Goal: Transaction & Acquisition: Purchase product/service

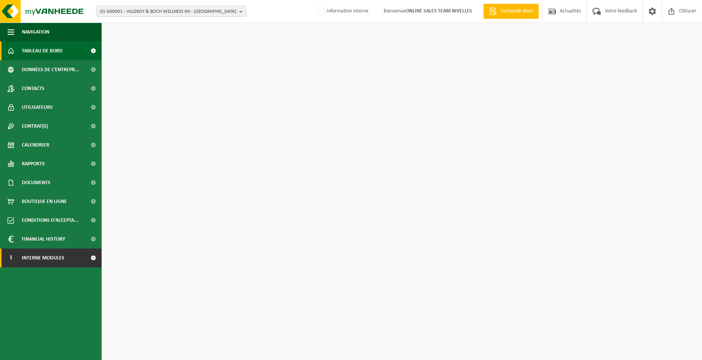
click at [76, 257] on link "I Interne modules" at bounding box center [51, 257] width 102 height 19
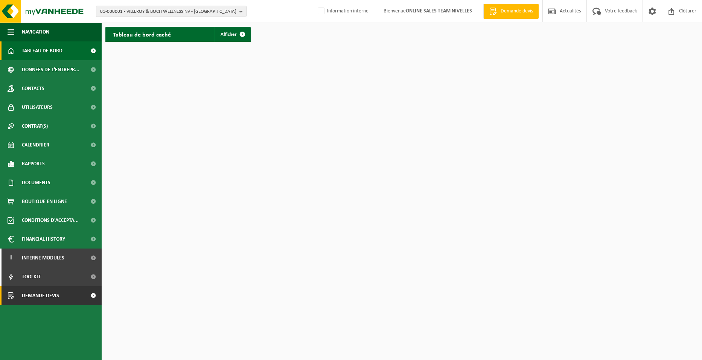
click at [75, 296] on link "Demande devis" at bounding box center [51, 295] width 102 height 19
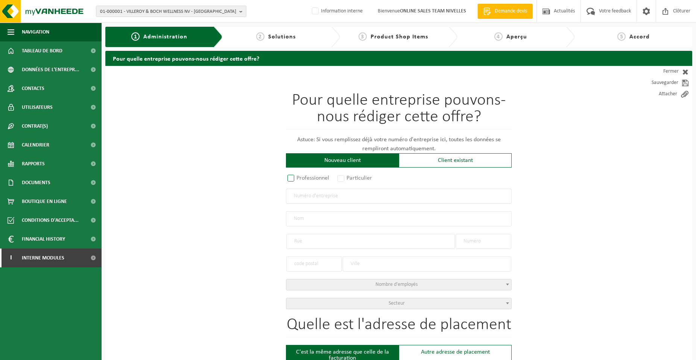
click at [296, 180] on label "Professionnel" at bounding box center [309, 178] width 46 height 11
click at [299, 180] on input "Professionnel" at bounding box center [301, 178] width 5 height 5
radio input "true"
click at [303, 200] on input "text" at bounding box center [399, 196] width 226 height 15
type input "1002391070"
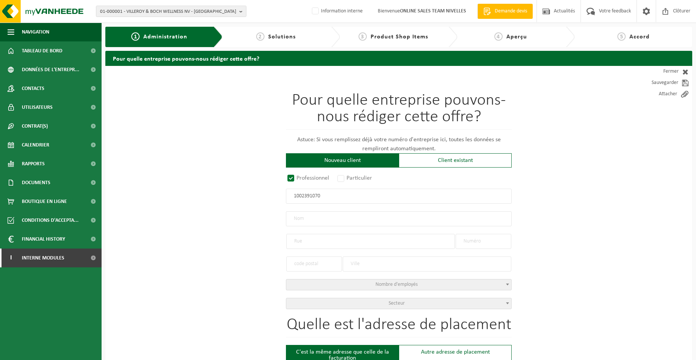
radio input "true"
type input "1002391070"
type input "LD & B COMPANY BV"
type input "LEUVENSESTEENWEG"
type input "246 / 1"
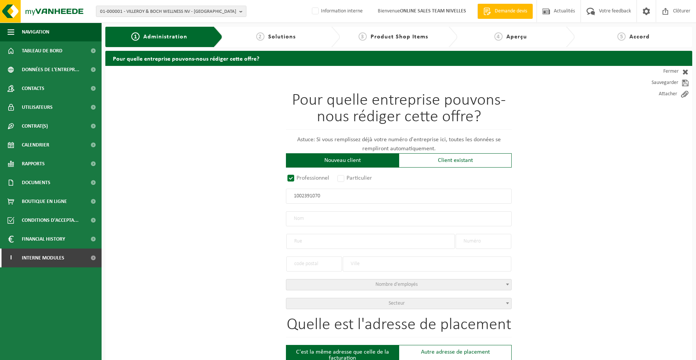
type input "1932"
type input "ZAVENTEM"
select select "D"
type input "LD & B COMPANY BV"
type input "LEUVENSESTEENWEG"
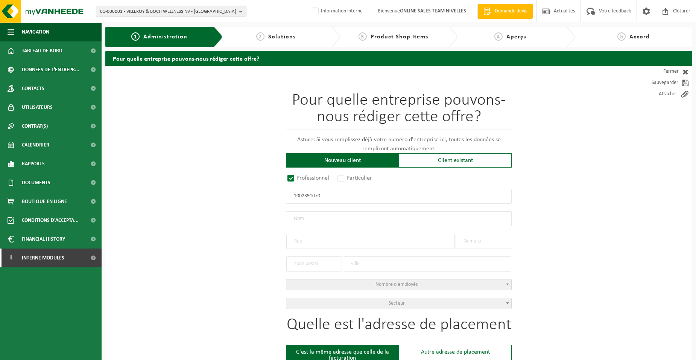
type input "246 / 1"
type input "1932"
type input "ZAVENTEM"
type input "2354342626"
type input "1002391070"
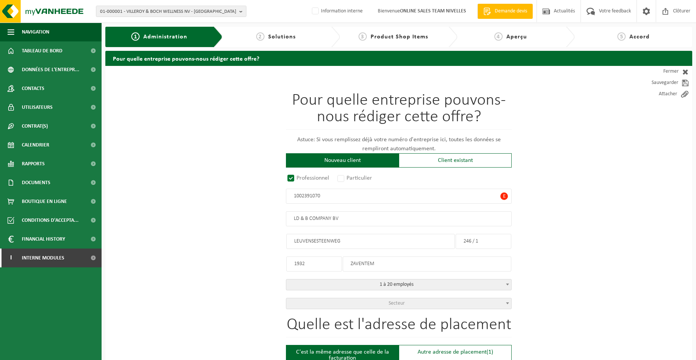
click at [502, 196] on span "E" at bounding box center [505, 196] width 8 height 8
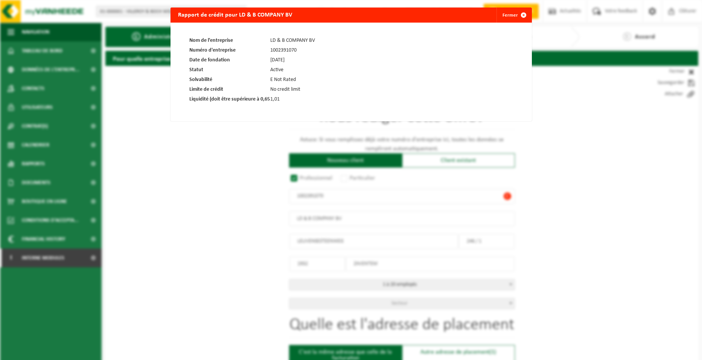
click at [523, 12] on span at bounding box center [523, 15] width 15 height 15
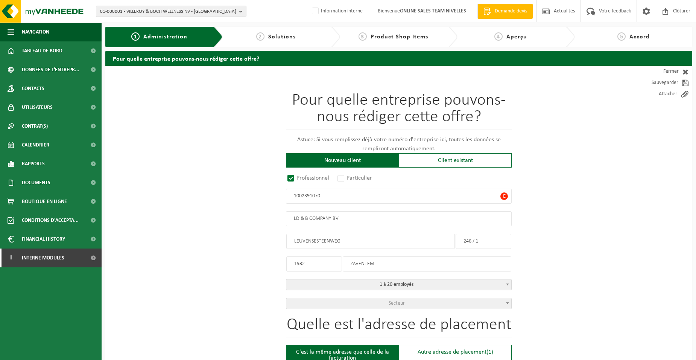
drag, startPoint x: 344, startPoint y: 242, endPoint x: 204, endPoint y: 222, distance: 141.5
type input "AVENUE DU VAOJOURS"
drag, startPoint x: 460, startPoint y: 239, endPoint x: 496, endPoint y: 244, distance: 36.4
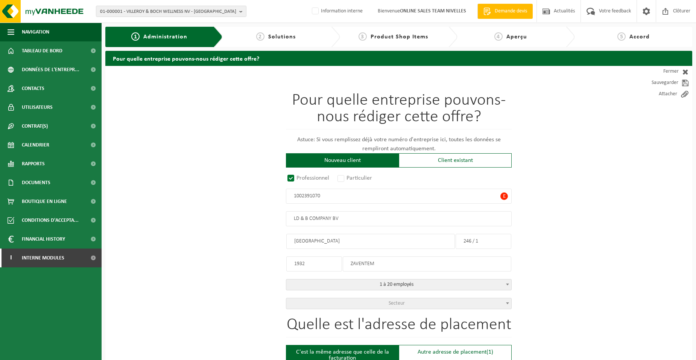
click at [495, 243] on input "246 / 1" at bounding box center [484, 241] width 56 height 15
type input "3"
drag, startPoint x: 317, startPoint y: 262, endPoint x: 218, endPoint y: 265, distance: 99.5
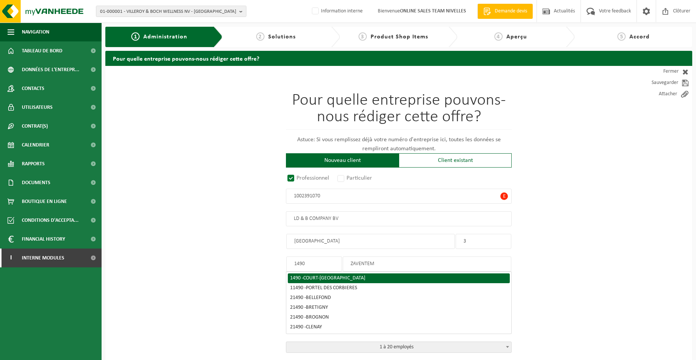
type input "1490"
click at [329, 277] on span "COURT-SAINT-ETIENNE" at bounding box center [334, 278] width 62 height 6
type input "COURT-SAINT-ETIENNE"
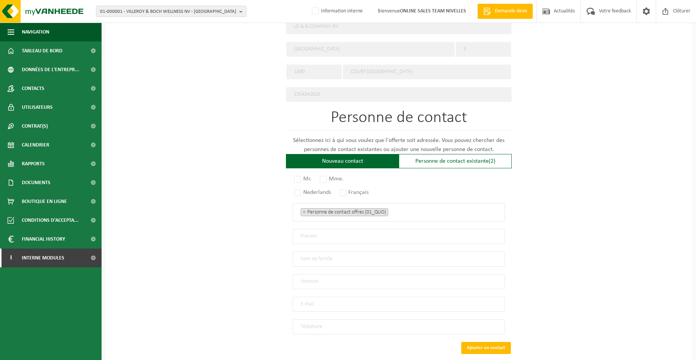
scroll to position [392, 0]
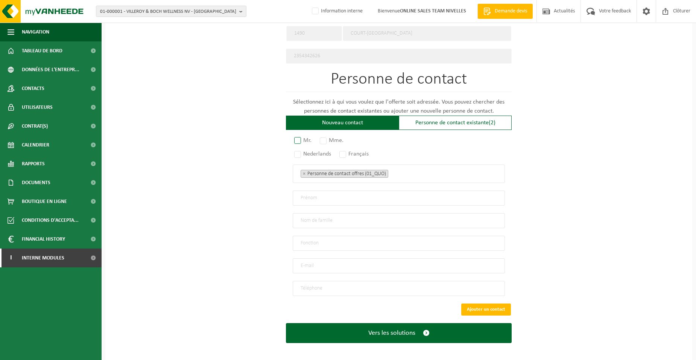
click at [308, 140] on label "Mr." at bounding box center [303, 140] width 21 height 11
radio input "true"
click at [346, 149] on label "Français" at bounding box center [354, 154] width 33 height 11
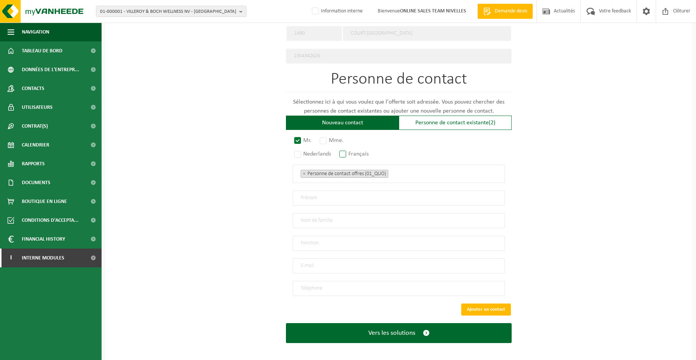
radio input "true"
click at [435, 171] on ul "× Personne de contact offres (01_QUO)" at bounding box center [399, 174] width 197 height 10
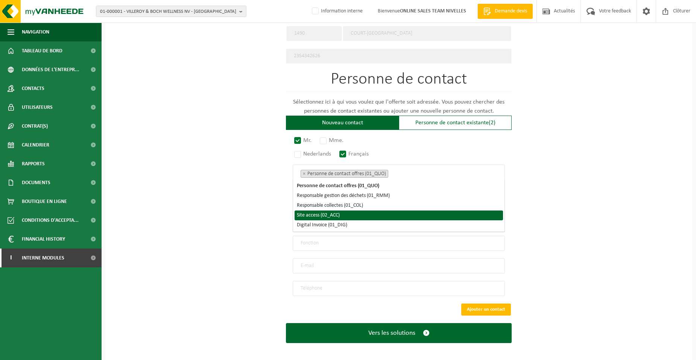
click at [374, 218] on li "Site access (02_ACC)" at bounding box center [399, 215] width 209 height 10
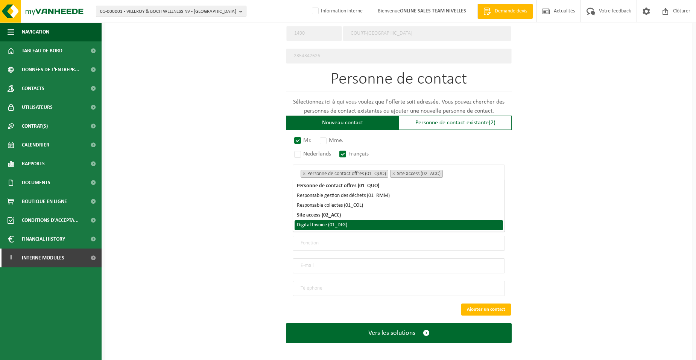
click at [360, 227] on li "Digital Invoice (01_DIG)" at bounding box center [399, 225] width 209 height 10
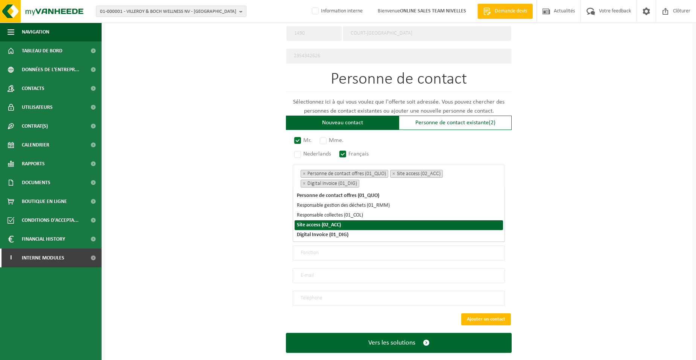
click at [179, 230] on div "Pour quelle entreprise pouvons-nous rédiger cette offre? Astuce: Si vous rempli…" at bounding box center [398, 23] width 587 height 698
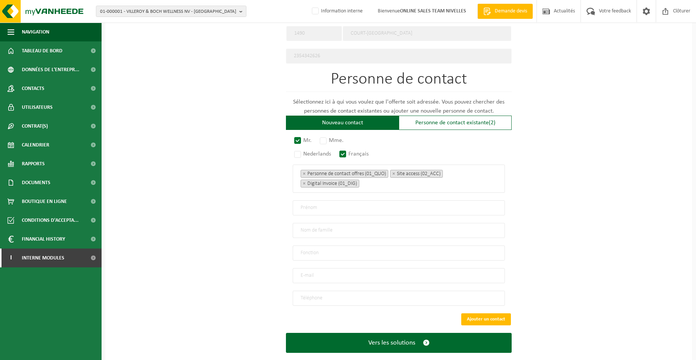
click at [333, 209] on input "text" at bounding box center [399, 207] width 212 height 15
type input "DMYTRO"
click at [318, 229] on input "text" at bounding box center [399, 230] width 212 height 15
type input "LODBA"
click at [325, 249] on input "text" at bounding box center [399, 252] width 212 height 15
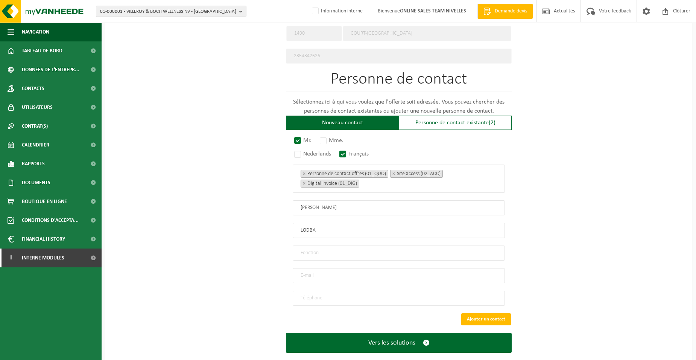
type input "Directeur"
click at [305, 268] on input "email" at bounding box center [399, 275] width 212 height 15
type input "L.D.BCOMPANY.BE@GMAIL.COM"
click at [308, 291] on input "tel" at bounding box center [399, 298] width 212 height 15
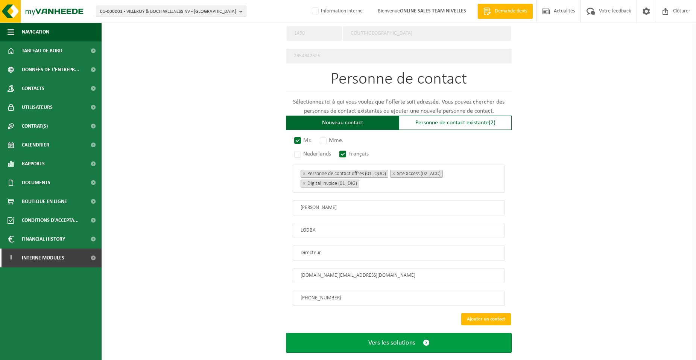
type input "+32 488 60 24 97"
click at [375, 339] on span "Vers les solutions" at bounding box center [392, 343] width 47 height 8
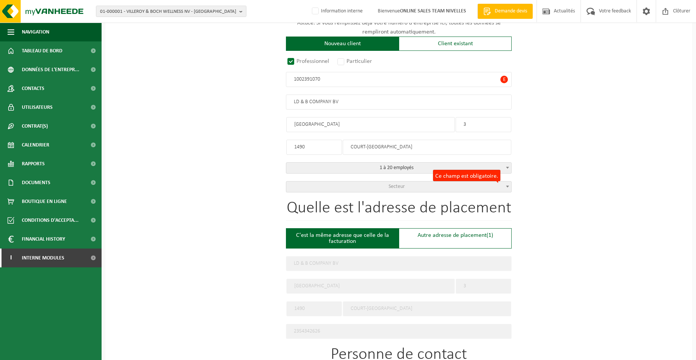
click at [374, 187] on span "Secteur" at bounding box center [398, 186] width 225 height 11
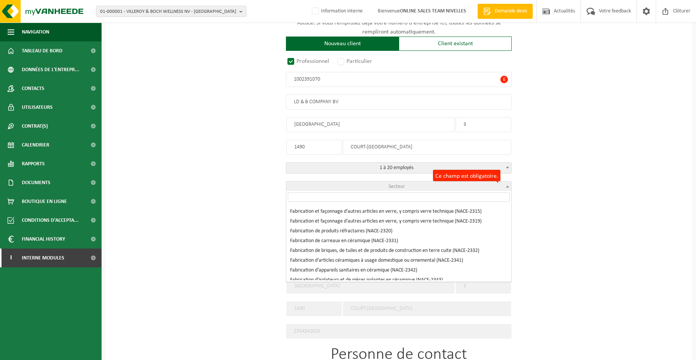
scroll to position [1619, 0]
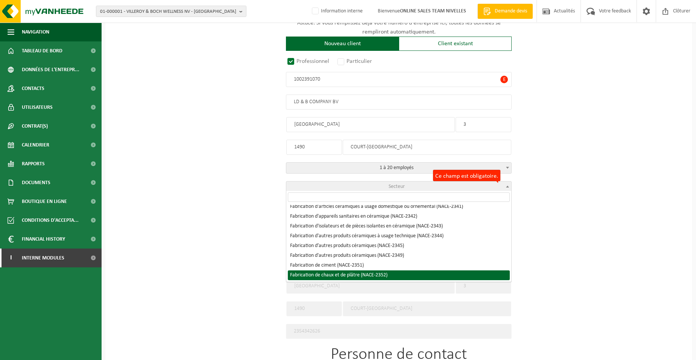
select select "NACE_2352"
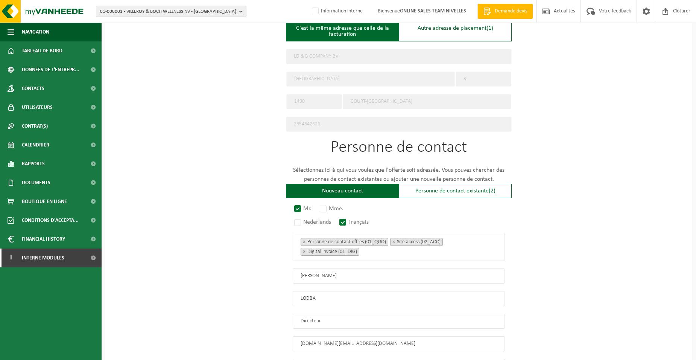
scroll to position [402, 0]
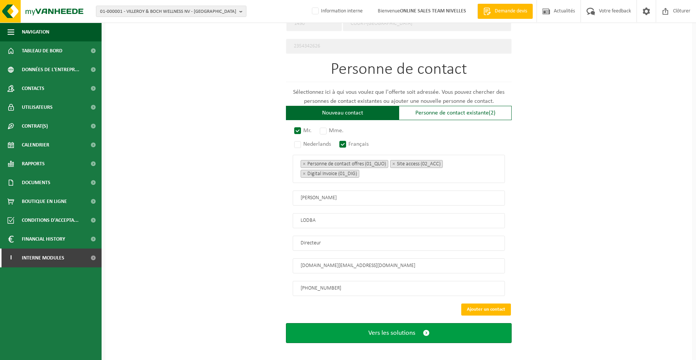
click at [413, 329] on span "Vers les solutions" at bounding box center [392, 333] width 47 height 8
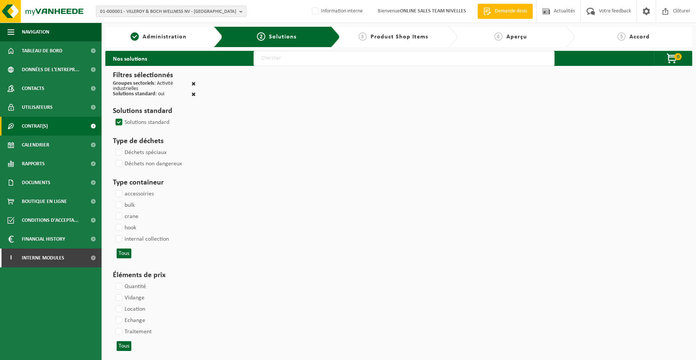
select select
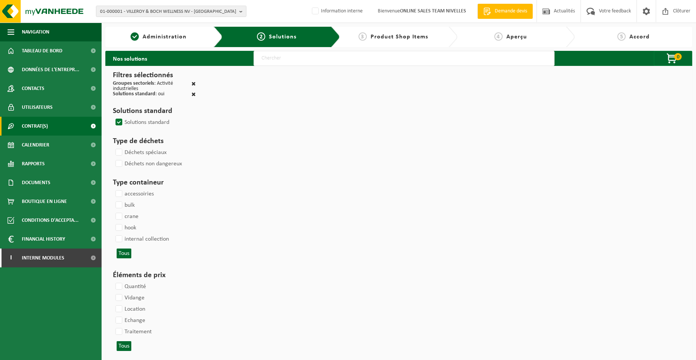
select select
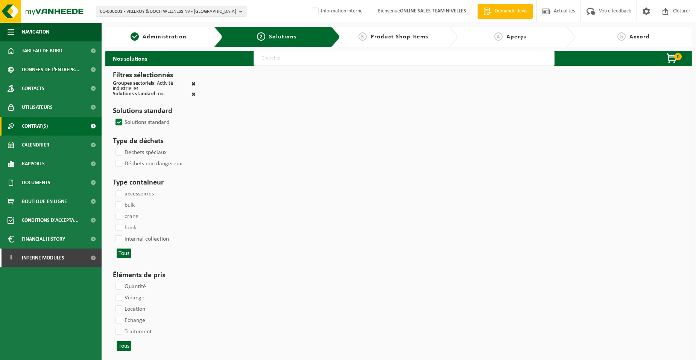
select select
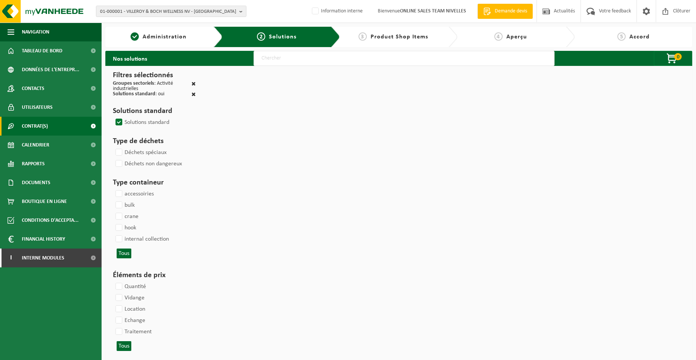
select select
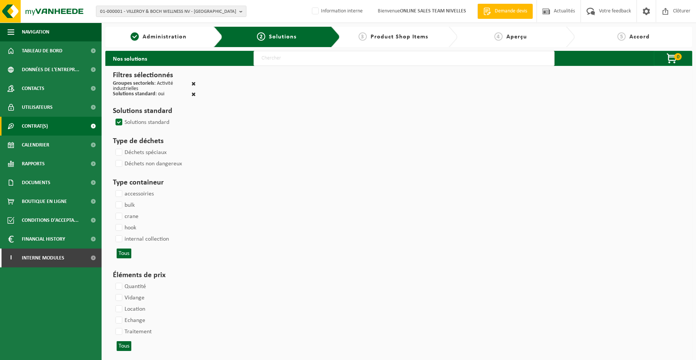
select select
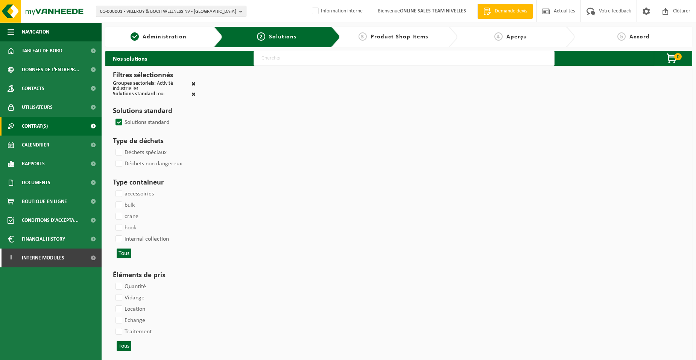
select select
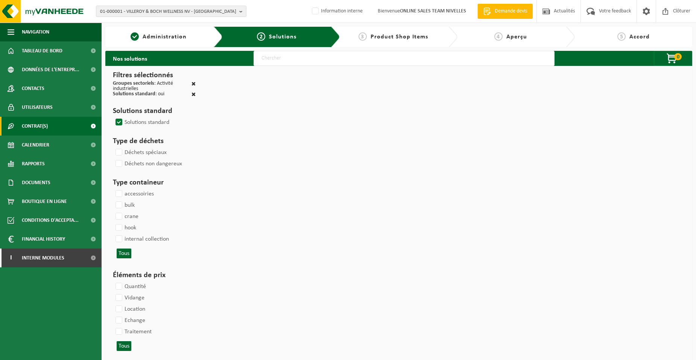
select select
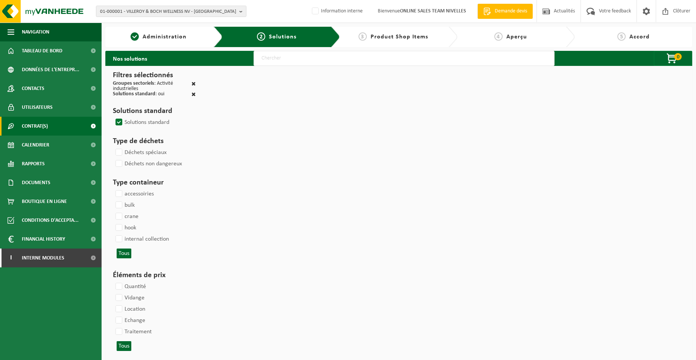
select select
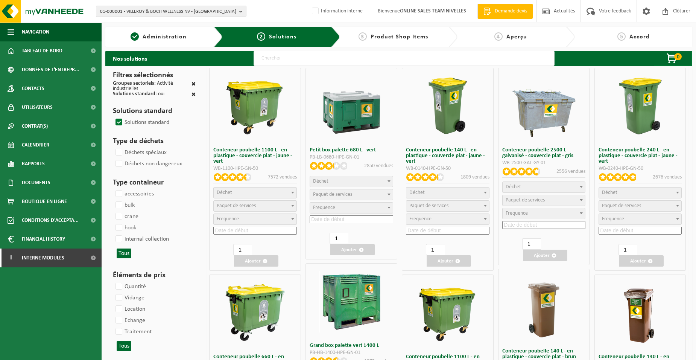
click at [297, 60] on input "text" at bounding box center [404, 58] width 301 height 15
type input "000052"
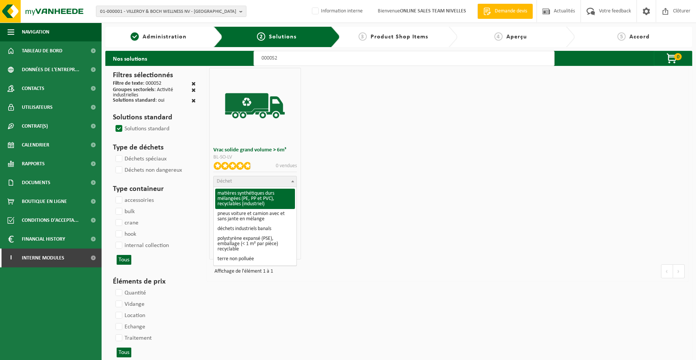
click at [258, 180] on span "Déchet" at bounding box center [255, 181] width 82 height 11
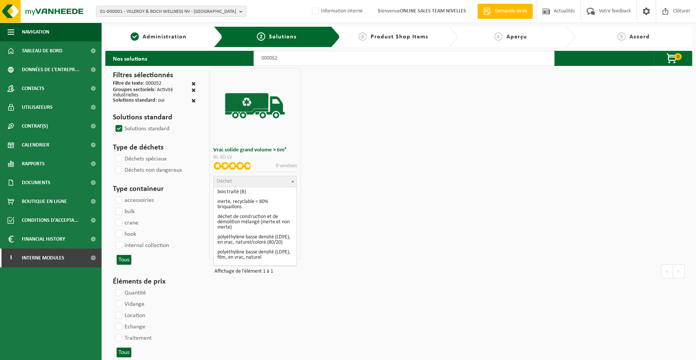
scroll to position [113, 0]
select select "31"
select select
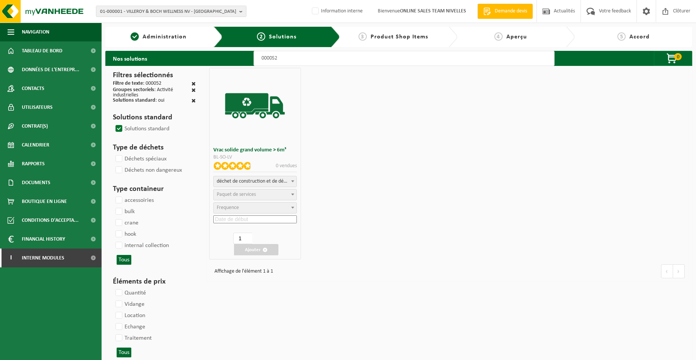
select select "47"
select select "25"
click at [256, 221] on input at bounding box center [254, 219] width 83 height 8
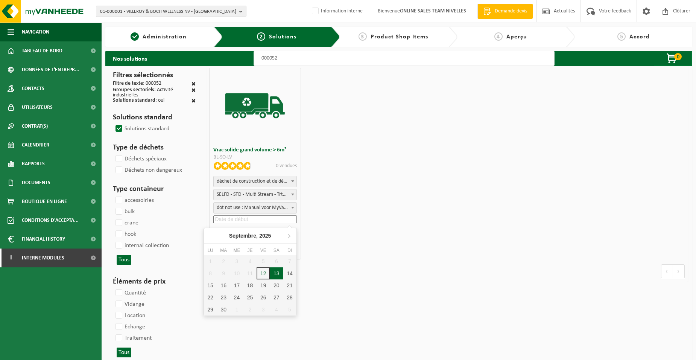
click at [277, 276] on div "13" at bounding box center [276, 273] width 13 height 12
type input "2025-09-13"
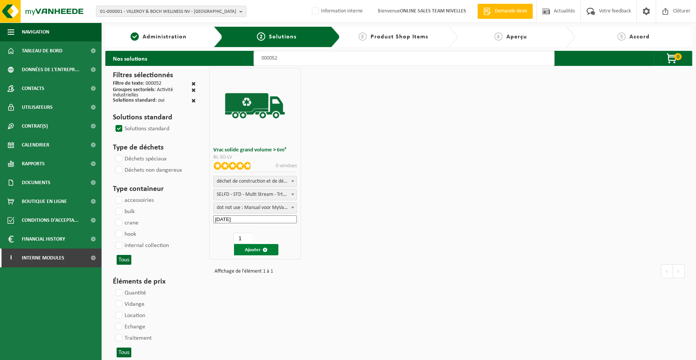
click at [257, 250] on button "Ajouter" at bounding box center [256, 249] width 44 height 11
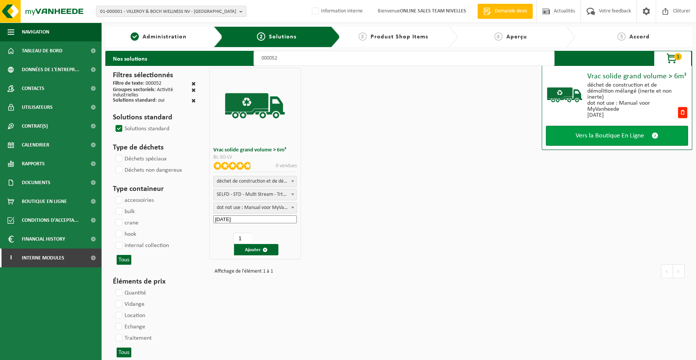
click at [601, 142] on link "Vers la Boutique En Ligne" at bounding box center [617, 136] width 142 height 20
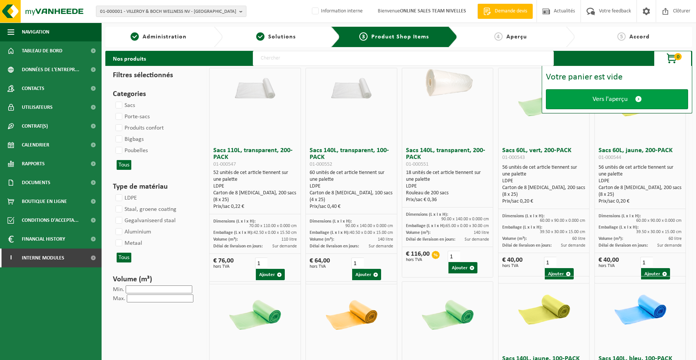
click at [575, 98] on link "Vers l'aperçu" at bounding box center [617, 99] width 142 height 20
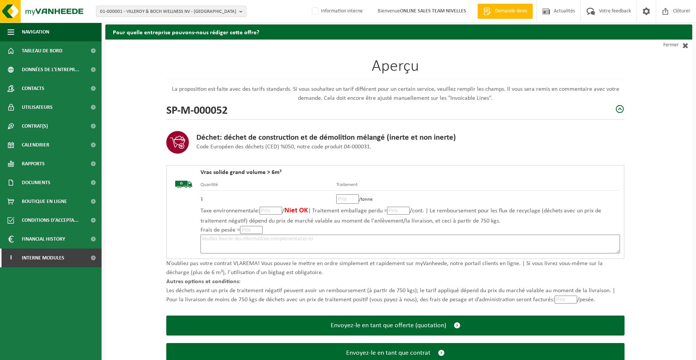
scroll to position [52, 0]
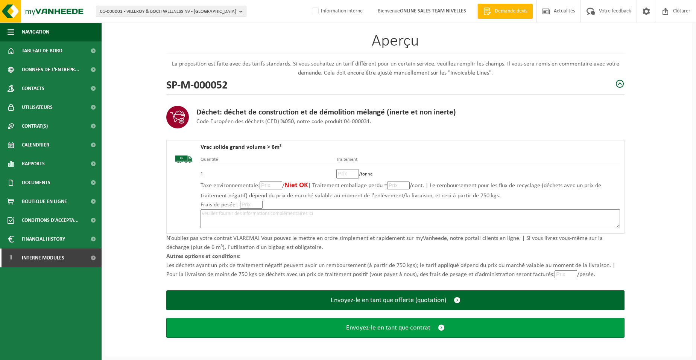
click at [380, 331] on button "Envoyez-le en tant que contrat" at bounding box center [395, 328] width 459 height 20
